Goal: Task Accomplishment & Management: Use online tool/utility

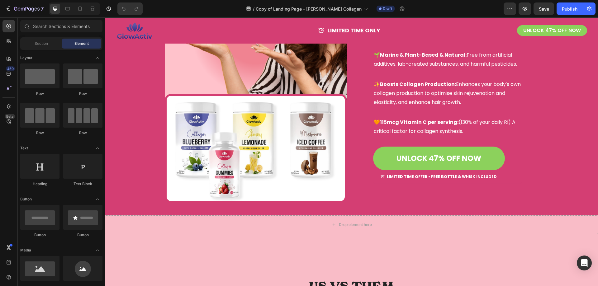
scroll to position [459, 0]
click at [5, 11] on button "7" at bounding box center [24, 8] width 44 height 12
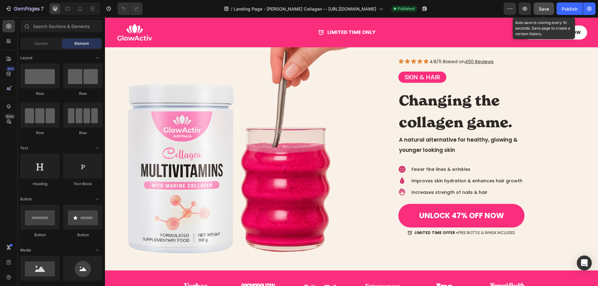
click at [543, 6] on span "Save" at bounding box center [544, 8] width 10 height 5
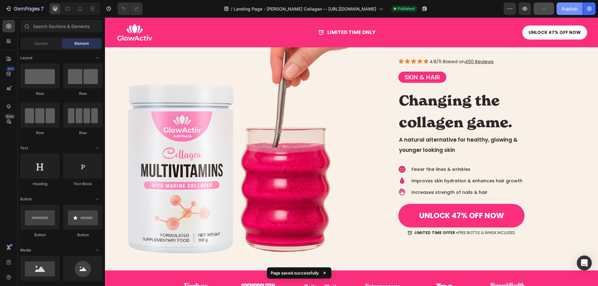
click at [567, 13] on button "Publish" at bounding box center [570, 8] width 26 height 12
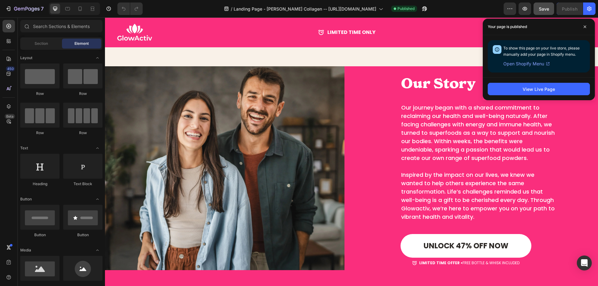
scroll to position [1826, 0]
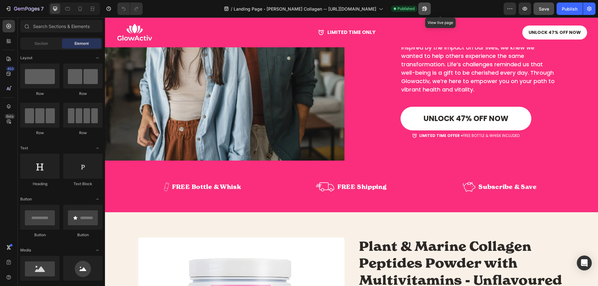
click at [424, 10] on icon "button" at bounding box center [423, 10] width 2 height 2
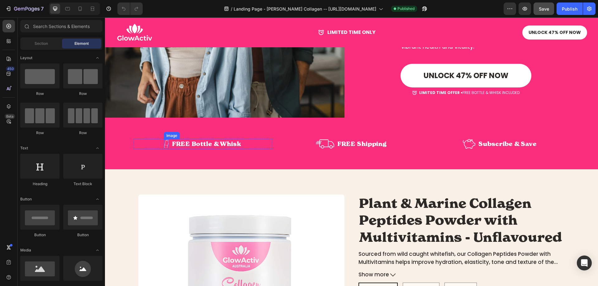
click at [165, 142] on img at bounding box center [166, 144] width 5 height 9
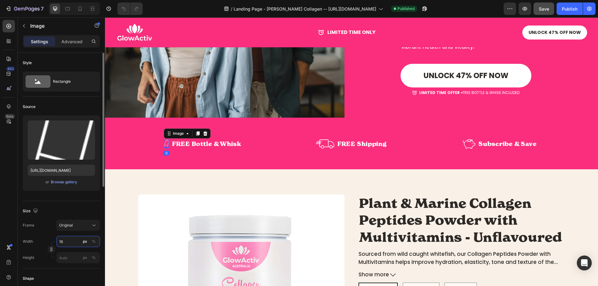
click at [64, 241] on input "16" at bounding box center [78, 241] width 44 height 11
type input "20"
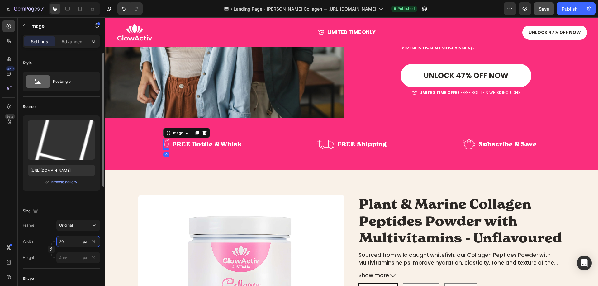
click at [74, 244] on input "20" at bounding box center [78, 241] width 44 height 11
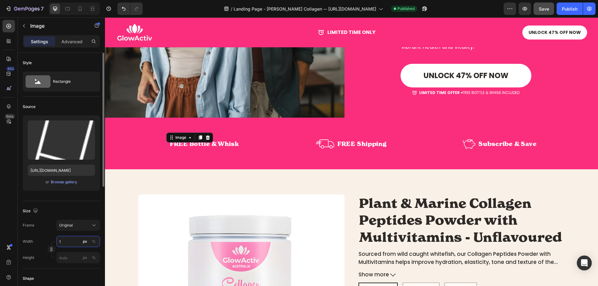
type input "18"
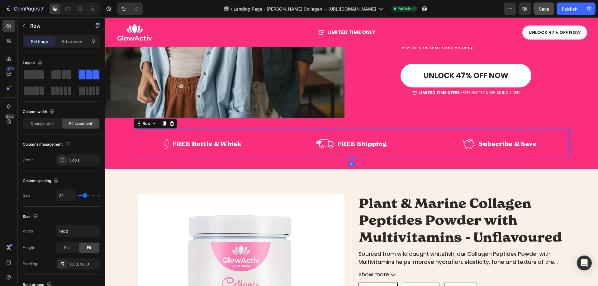
click at [251, 149] on div "Image FREE Bottle & Whisk Text Block Row Image FREE Shipping Text Block FREE Sh…" at bounding box center [352, 144] width 436 height 29
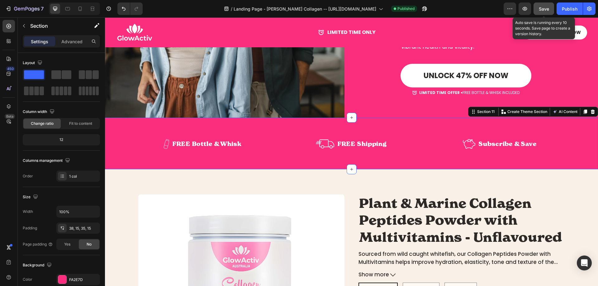
click at [549, 9] on span "Save" at bounding box center [544, 8] width 10 height 5
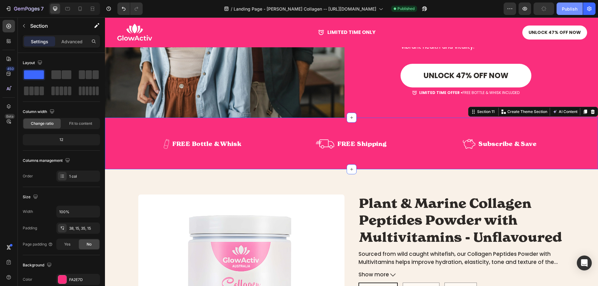
click at [572, 10] on div "Publish" at bounding box center [570, 9] width 16 height 7
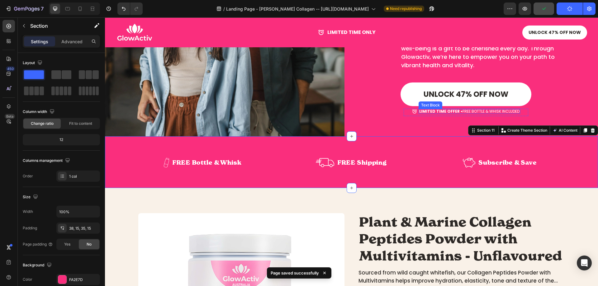
scroll to position [1847, 0]
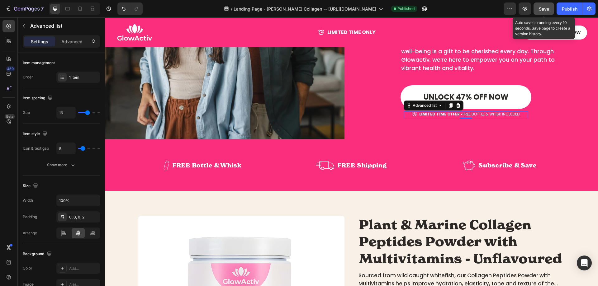
click at [543, 8] on span "Save" at bounding box center [544, 8] width 10 height 5
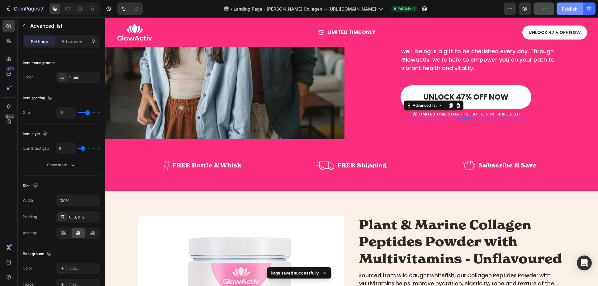
click at [560, 4] on button "Publish" at bounding box center [570, 8] width 26 height 12
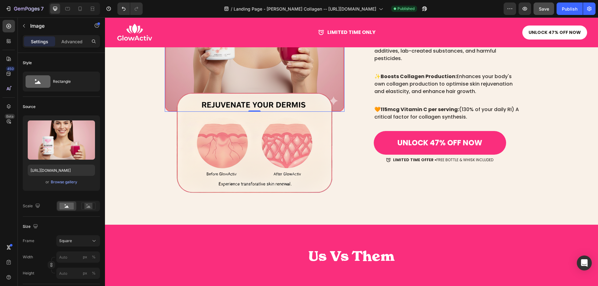
scroll to position [399, 0]
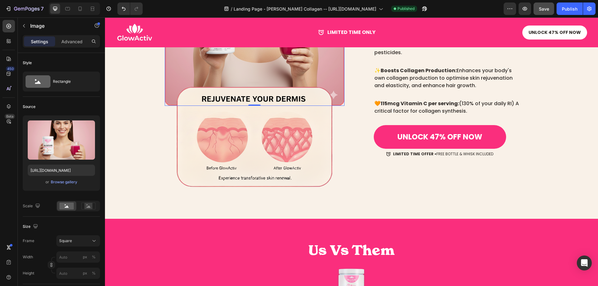
click at [167, 180] on img at bounding box center [255, 136] width 180 height 116
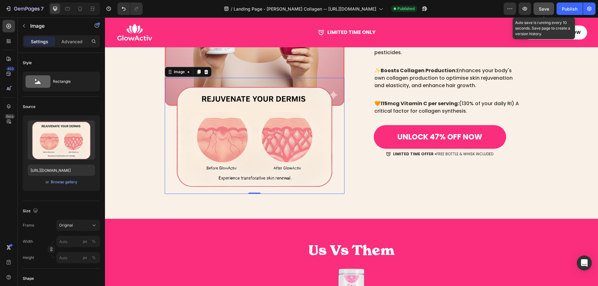
click at [548, 10] on span "Save" at bounding box center [544, 8] width 10 height 5
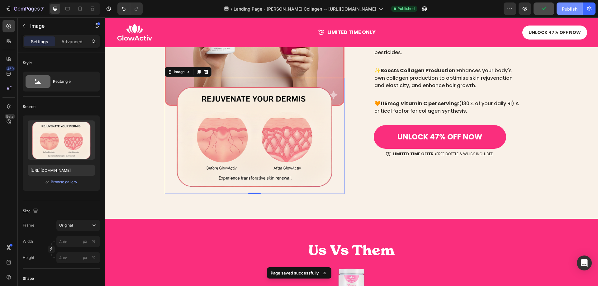
click at [572, 7] on div "Publish" at bounding box center [570, 9] width 16 height 7
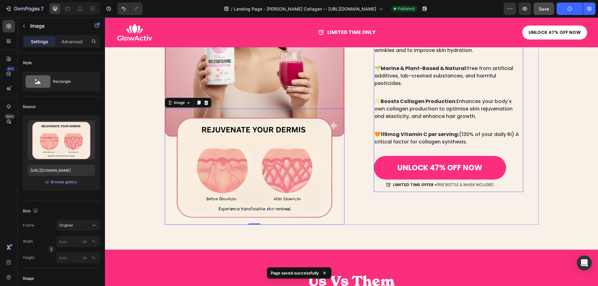
scroll to position [368, 0]
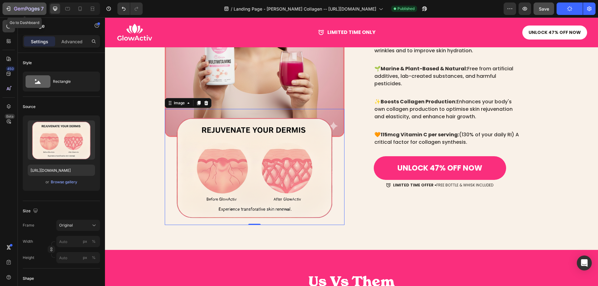
click at [7, 5] on button "7" at bounding box center [24, 8] width 44 height 12
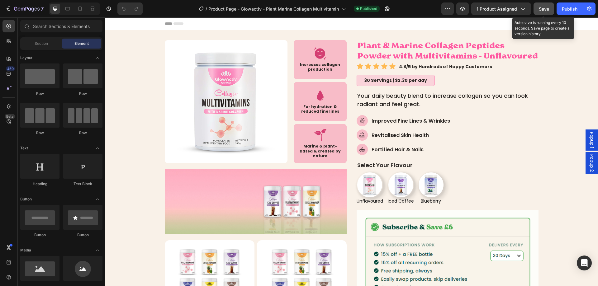
click at [545, 12] on button "Save" at bounding box center [544, 8] width 21 height 12
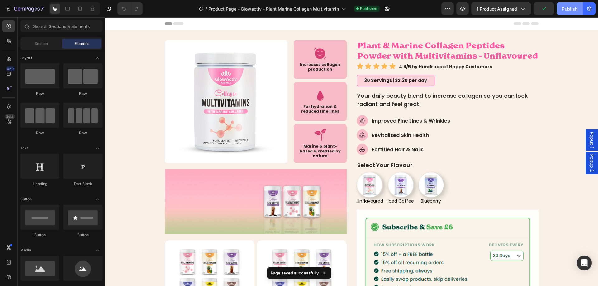
click at [561, 11] on button "Publish" at bounding box center [570, 8] width 26 height 12
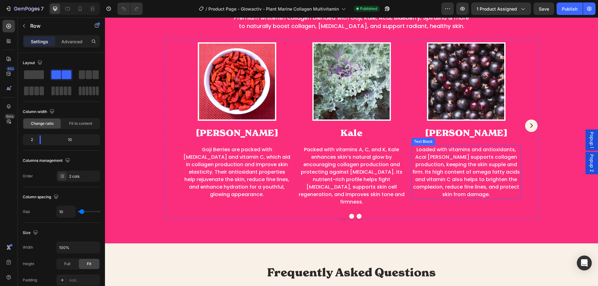
scroll to position [1310, 0]
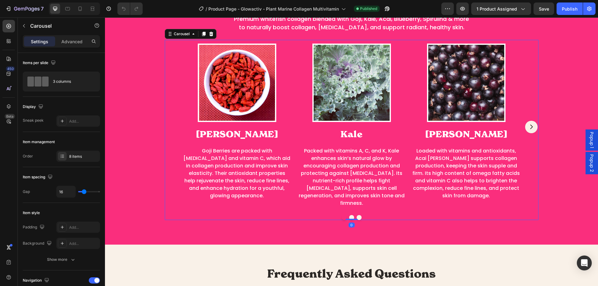
click at [530, 123] on icon "Carousel Next Arrow" at bounding box center [532, 127] width 6 height 8
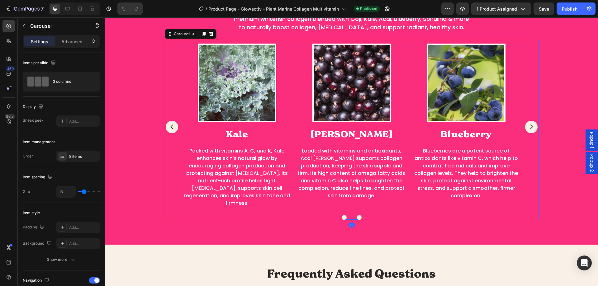
click at [530, 123] on icon "Carousel Next Arrow" at bounding box center [532, 127] width 6 height 8
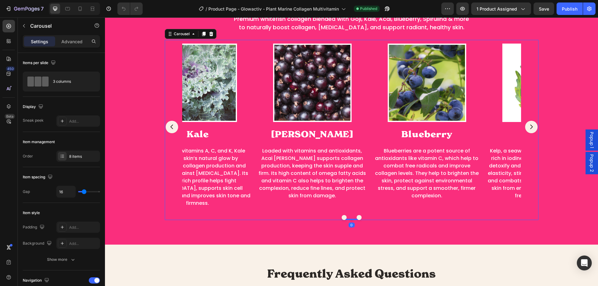
click at [530, 123] on icon "Carousel Next Arrow" at bounding box center [532, 127] width 6 height 8
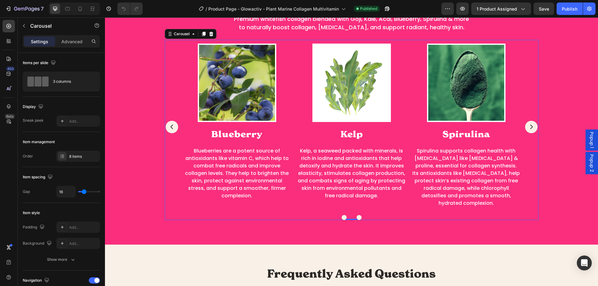
click at [530, 123] on icon "Carousel Next Arrow" at bounding box center [532, 127] width 6 height 8
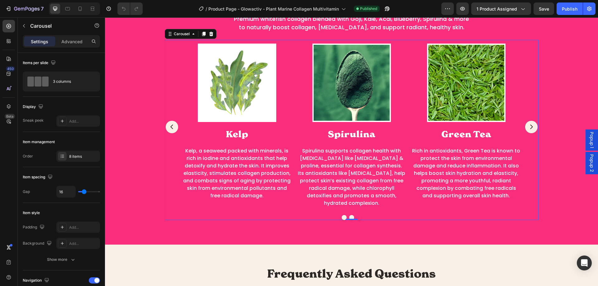
click at [530, 123] on icon "Carousel Next Arrow" at bounding box center [532, 127] width 6 height 8
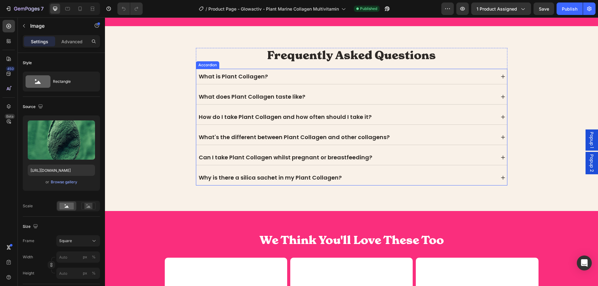
scroll to position [1511, 0]
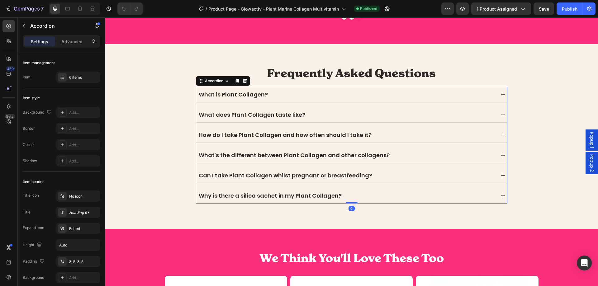
click at [238, 92] on div "What is Plant Collagen?" at bounding box center [233, 94] width 71 height 10
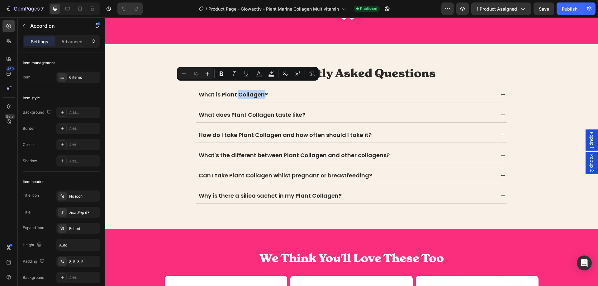
click at [278, 90] on div "What is Plant Collagen?" at bounding box center [347, 94] width 298 height 10
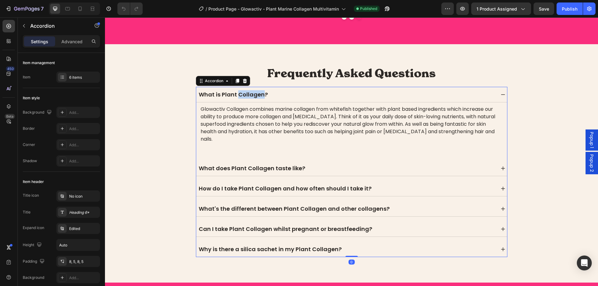
click at [307, 163] on div "What does Plant Collagen taste like?" at bounding box center [347, 168] width 298 height 10
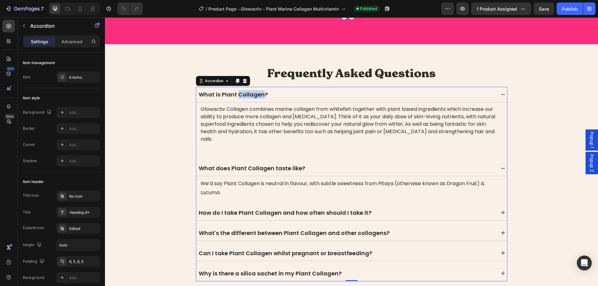
click at [307, 163] on div "What does Plant Collagen taste like?" at bounding box center [347, 168] width 298 height 10
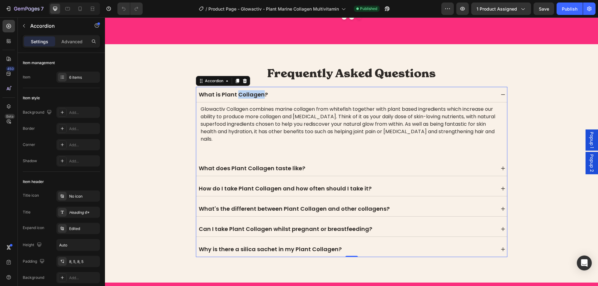
click at [328, 163] on div "What does Plant Collagen taste like?" at bounding box center [347, 168] width 298 height 10
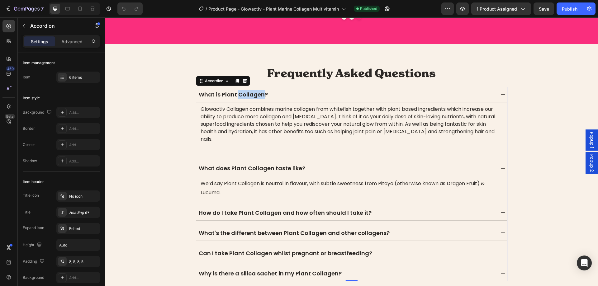
click at [382, 208] on div "How do I take Plant Collagen and how often should I take it?" at bounding box center [347, 213] width 298 height 10
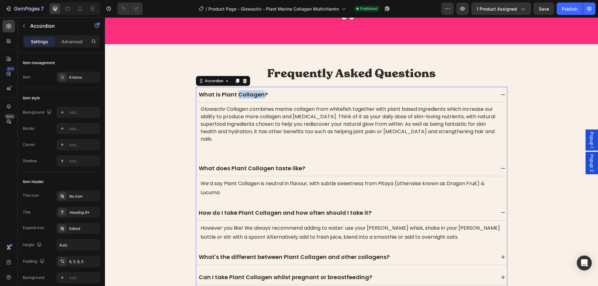
click at [382, 208] on div "How do I take Plant Collagen and how often should I take it?" at bounding box center [347, 213] width 298 height 10
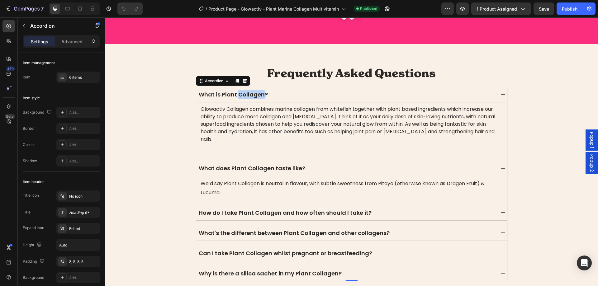
click at [382, 208] on div "How do I take Plant Collagen and how often should I take it?" at bounding box center [347, 213] width 298 height 10
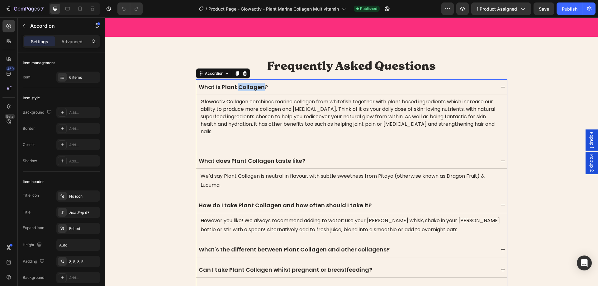
scroll to position [1579, 0]
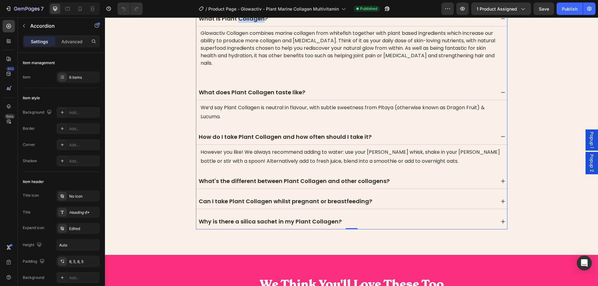
click at [387, 180] on div "What's the different between Plant Collagen and other collagens?" at bounding box center [351, 182] width 311 height 16
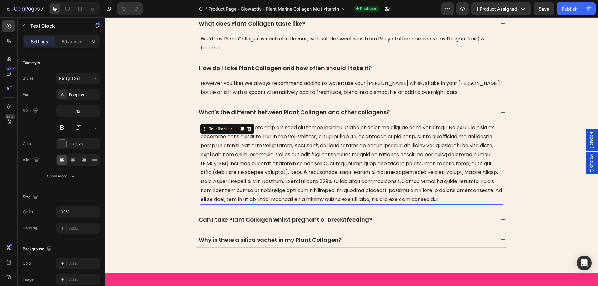
scroll to position [1648, 0]
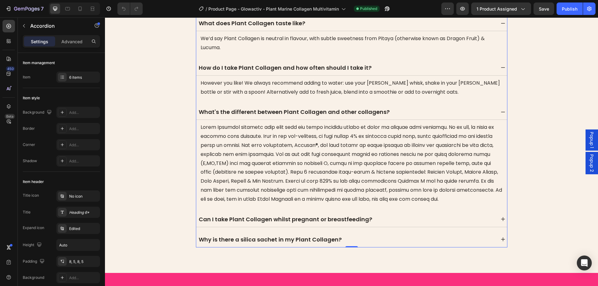
click at [379, 214] on div "Can I take Plant Collagen whilst pregnant or breastfeeding?" at bounding box center [347, 219] width 298 height 10
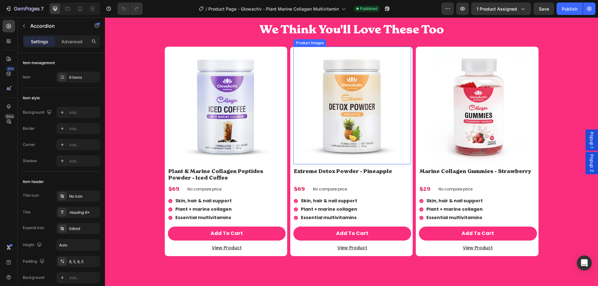
scroll to position [2062, 0]
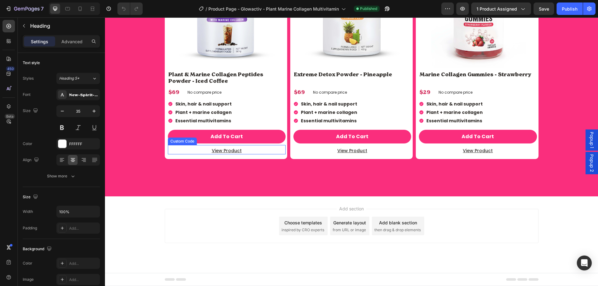
click at [260, 148] on div "We Think You'll Love These Too Heading 30 Product Images Plant & Marine Collage…" at bounding box center [352, 48] width 374 height 247
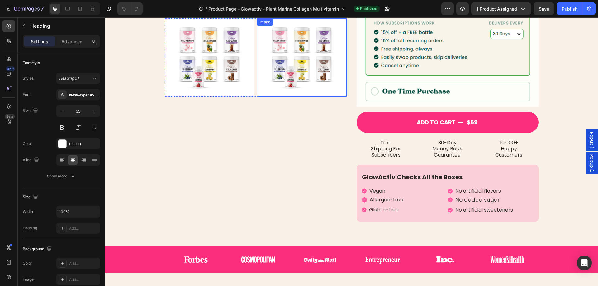
scroll to position [209, 0]
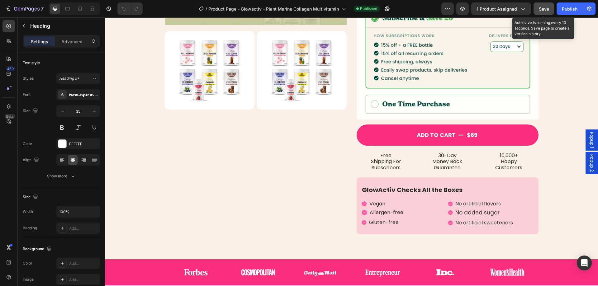
click at [545, 11] on span "Save" at bounding box center [544, 8] width 10 height 5
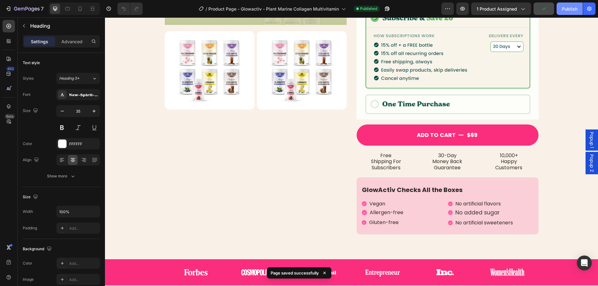
click at [562, 11] on button "Publish" at bounding box center [570, 8] width 26 height 12
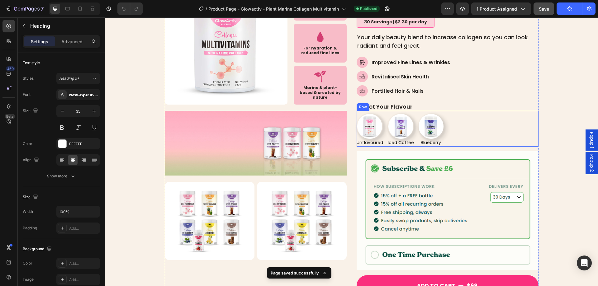
scroll to position [58, 0]
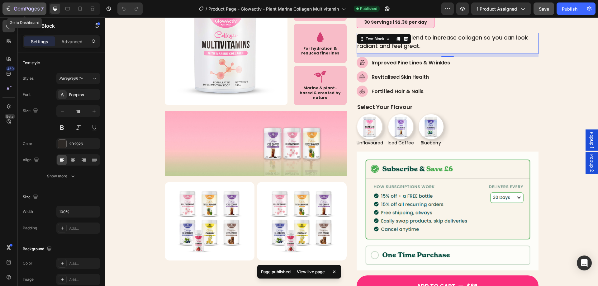
click at [5, 5] on button "7" at bounding box center [24, 8] width 44 height 12
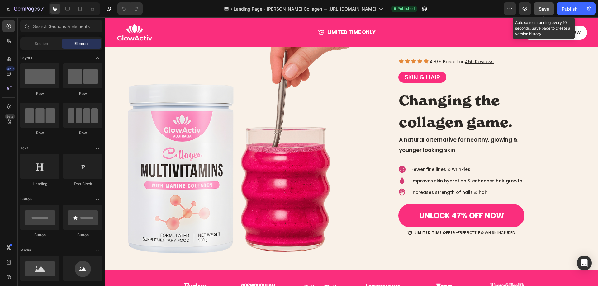
click at [547, 11] on span "Save" at bounding box center [544, 8] width 10 height 5
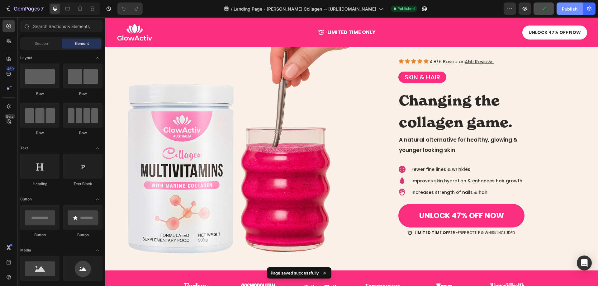
click at [566, 12] on button "Publish" at bounding box center [570, 8] width 26 height 12
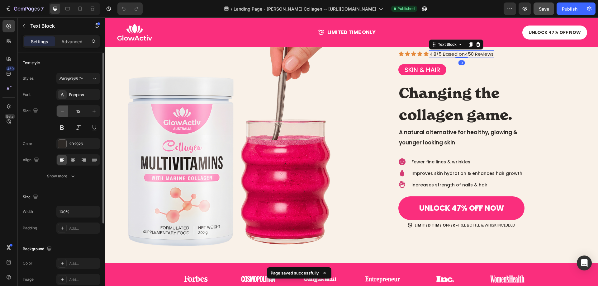
click at [62, 111] on icon "button" at bounding box center [62, 111] width 3 height 1
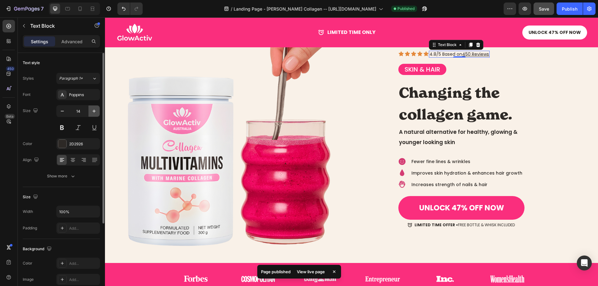
click at [93, 111] on icon "button" at bounding box center [94, 111] width 6 height 6
type input "15"
click at [78, 178] on button "Show more" at bounding box center [61, 176] width 77 height 11
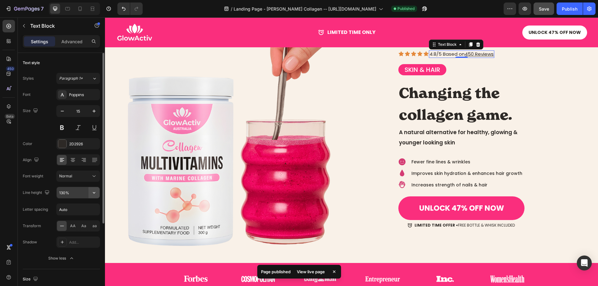
click at [95, 194] on icon "button" at bounding box center [94, 193] width 6 height 6
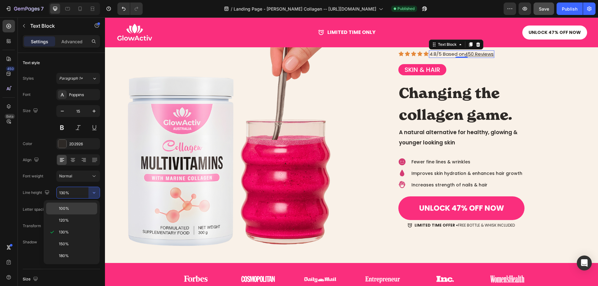
click at [91, 209] on p "100%" at bounding box center [77, 209] width 36 height 6
type input "100%"
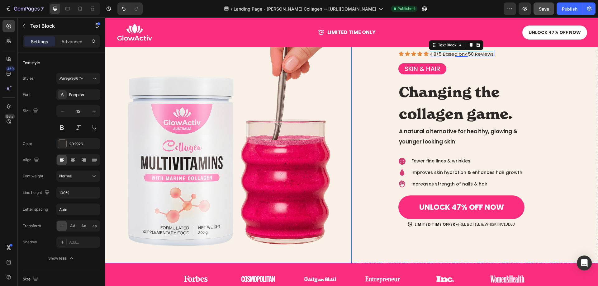
scroll to position [0, 0]
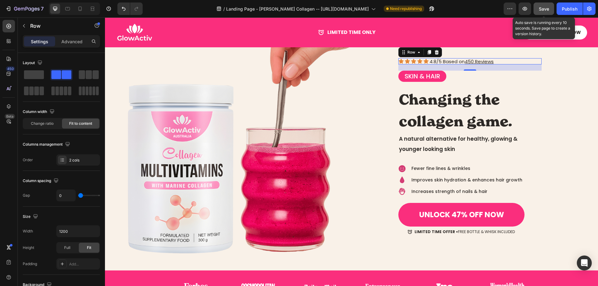
click at [545, 10] on span "Save" at bounding box center [544, 8] width 10 height 5
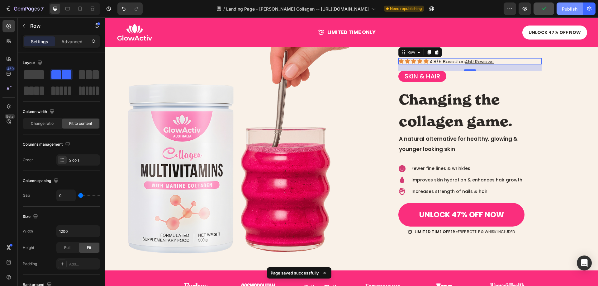
click at [562, 7] on button "Publish" at bounding box center [570, 8] width 26 height 12
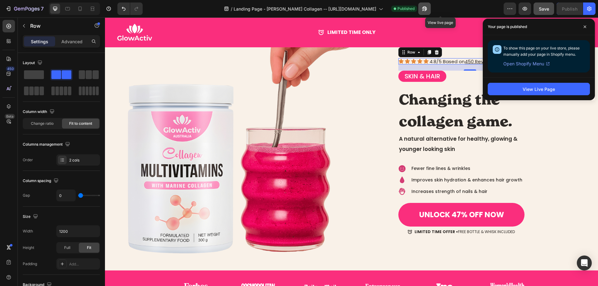
click at [428, 11] on icon "button" at bounding box center [425, 9] width 6 height 6
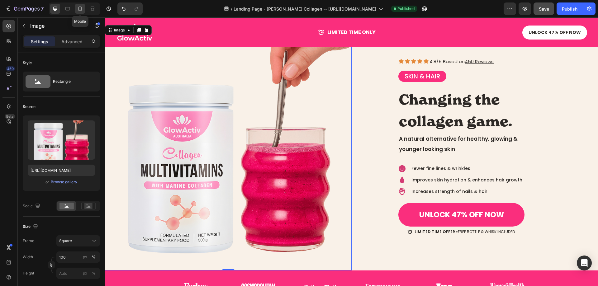
click at [85, 7] on div at bounding box center [80, 9] width 10 height 10
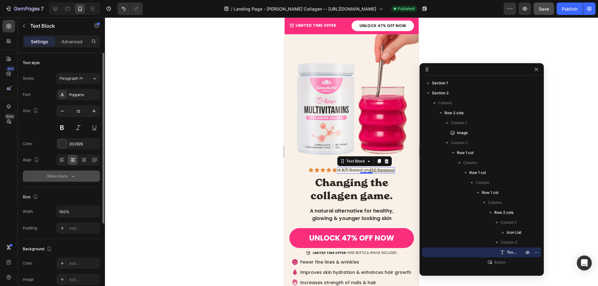
click at [81, 179] on button "Show more" at bounding box center [61, 176] width 77 height 11
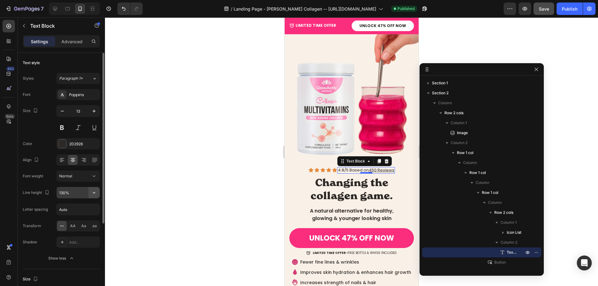
click at [99, 196] on button "button" at bounding box center [94, 192] width 11 height 11
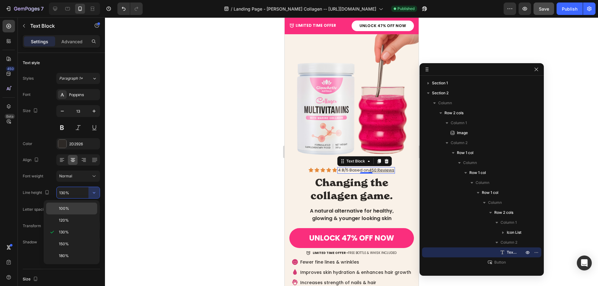
click at [89, 211] on p "100%" at bounding box center [77, 209] width 36 height 6
type input "100%"
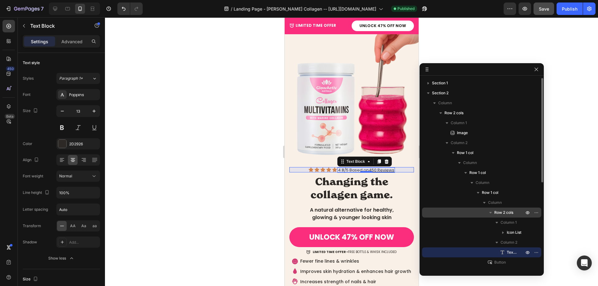
click at [515, 216] on div "Row 2 cols" at bounding box center [482, 213] width 114 height 10
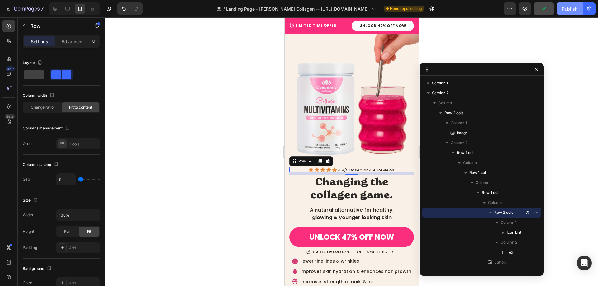
click at [568, 12] on div "Publish" at bounding box center [570, 9] width 16 height 7
click at [536, 67] on button "button" at bounding box center [536, 69] width 7 height 7
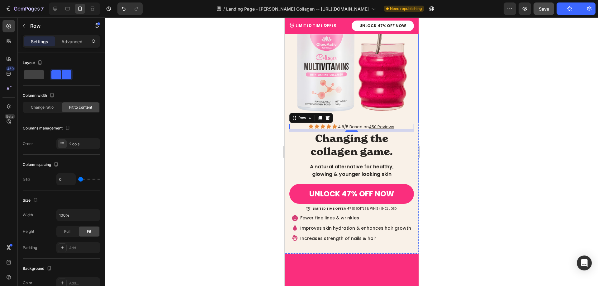
scroll to position [44, 0]
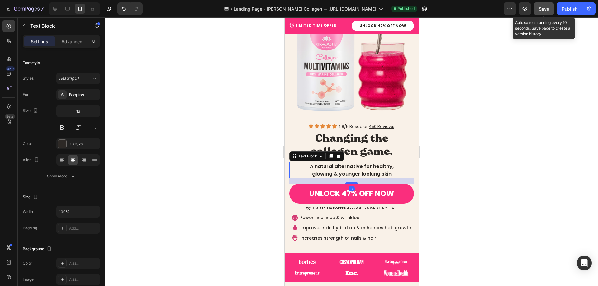
click at [546, 6] on span "Save" at bounding box center [544, 8] width 10 height 5
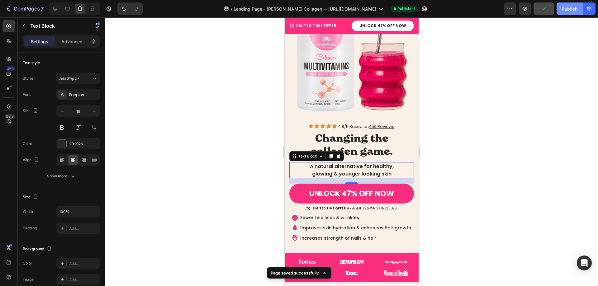
click at [569, 12] on button "Publish" at bounding box center [570, 8] width 26 height 12
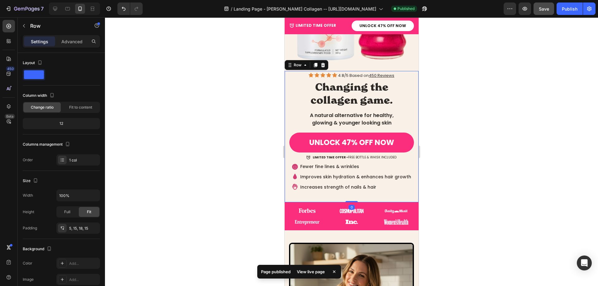
scroll to position [99, 0]
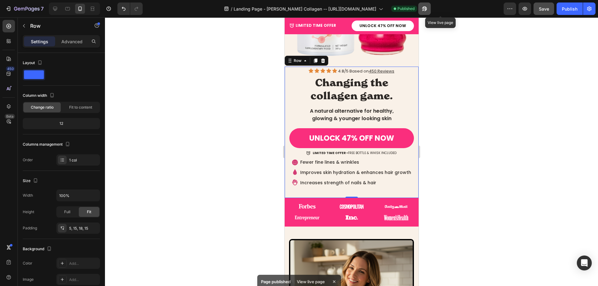
click at [424, 10] on icon "button" at bounding box center [423, 10] width 2 height 2
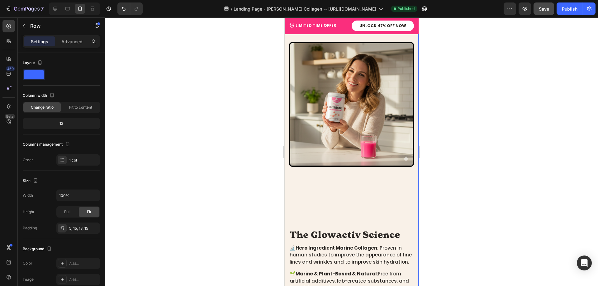
scroll to position [310, 0]
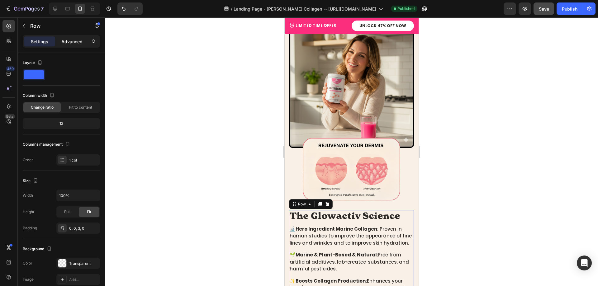
click at [79, 39] on p "Advanced" at bounding box center [71, 41] width 21 height 7
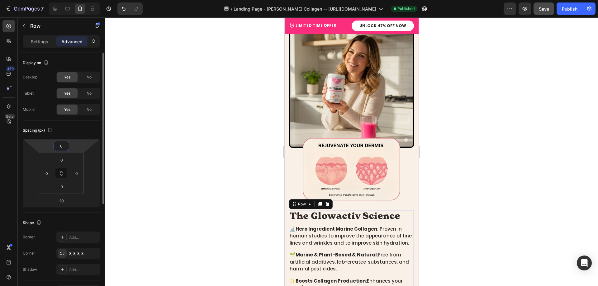
click at [62, 150] on input "0" at bounding box center [61, 145] width 12 height 9
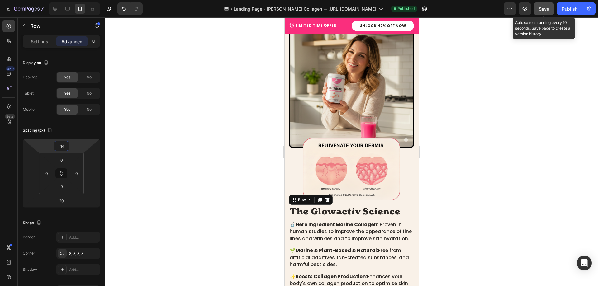
type input "-14"
click at [543, 11] on span "Save" at bounding box center [544, 8] width 10 height 5
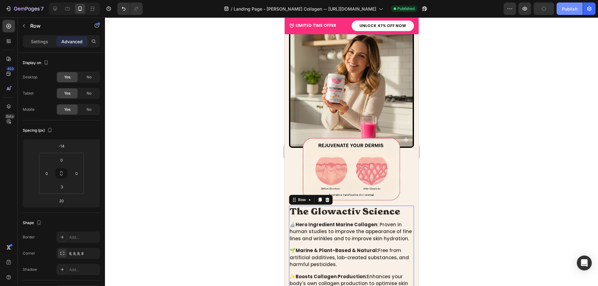
click at [568, 9] on div "Publish" at bounding box center [570, 9] width 16 height 7
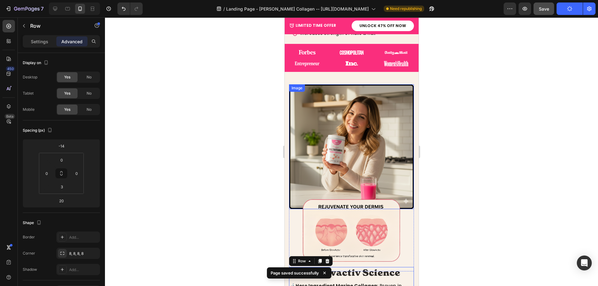
scroll to position [248, 0]
